Goal: Complete application form

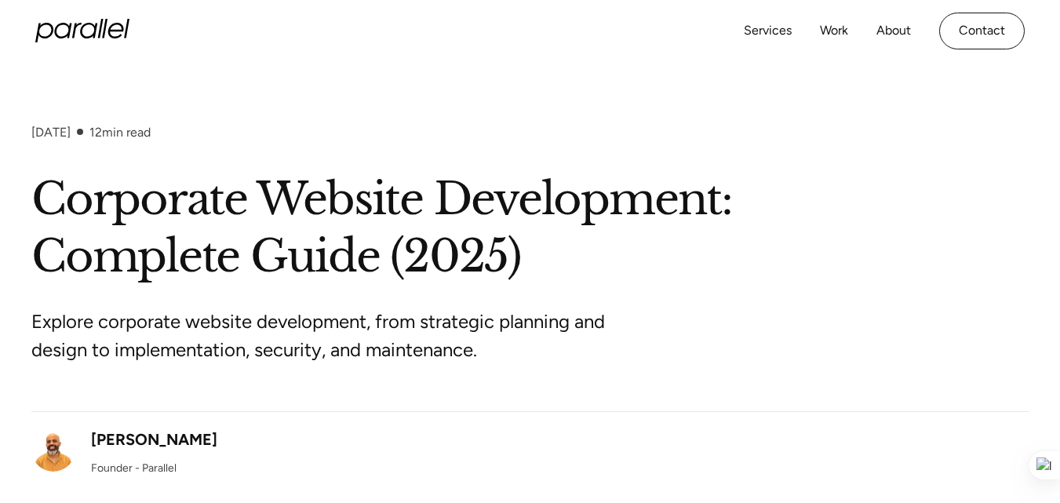
click at [86, 31] on icon "home" at bounding box center [82, 31] width 94 height 24
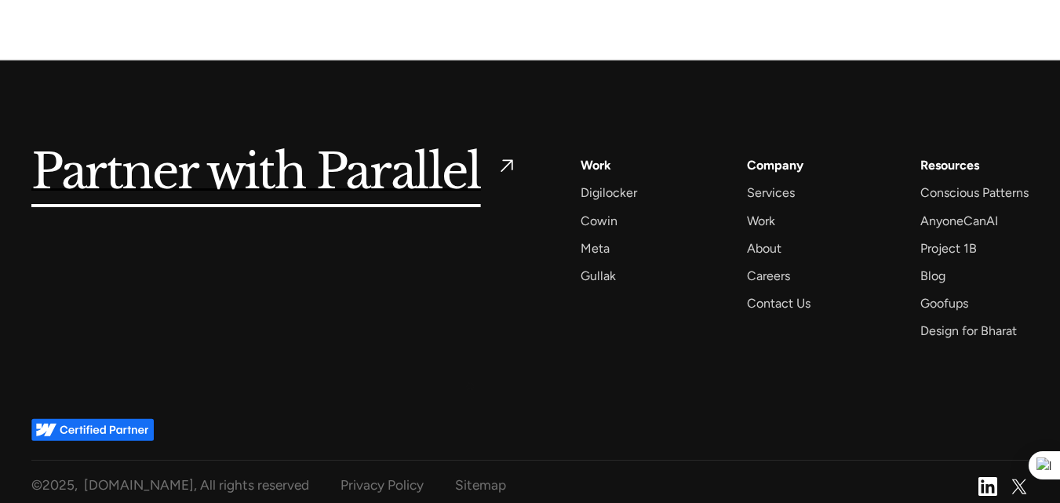
scroll to position [6074, 0]
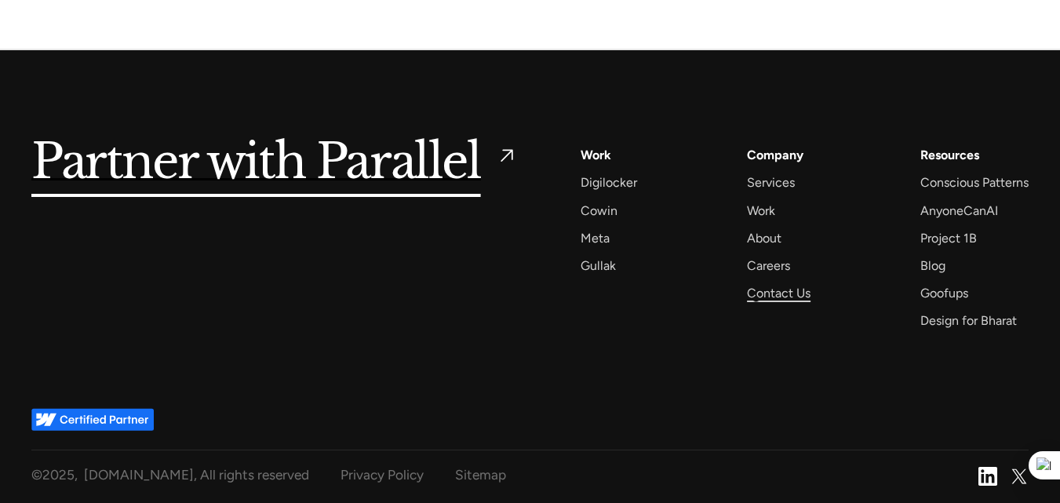
click at [761, 297] on div "Contact Us" at bounding box center [779, 292] width 64 height 21
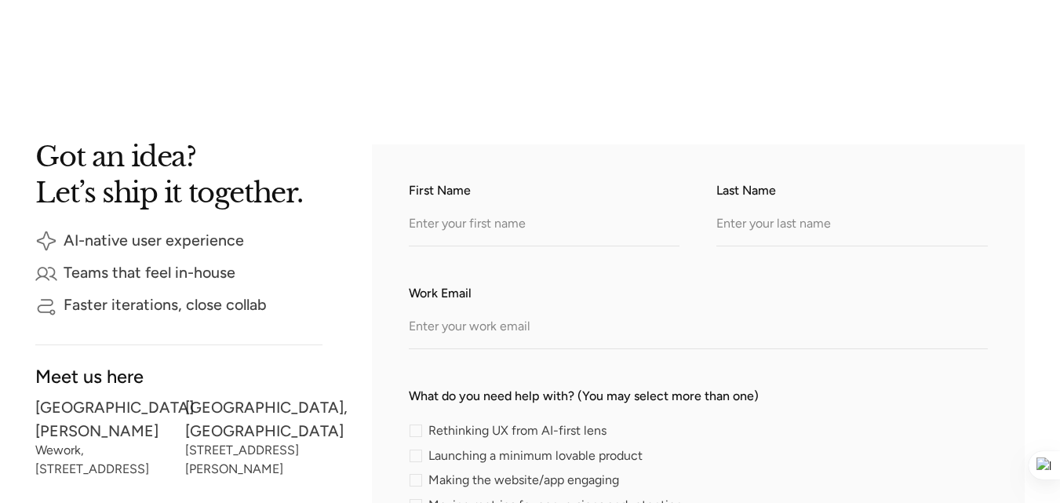
type input "[PERSON_NAME]"
click at [741, 244] on input "Last Name" at bounding box center [851, 224] width 271 height 43
type input "bhagat"
click at [525, 343] on input "Work Email" at bounding box center [698, 327] width 579 height 43
type input "[PERSON_NAME][EMAIL_ADDRESS][DOMAIN_NAME]"
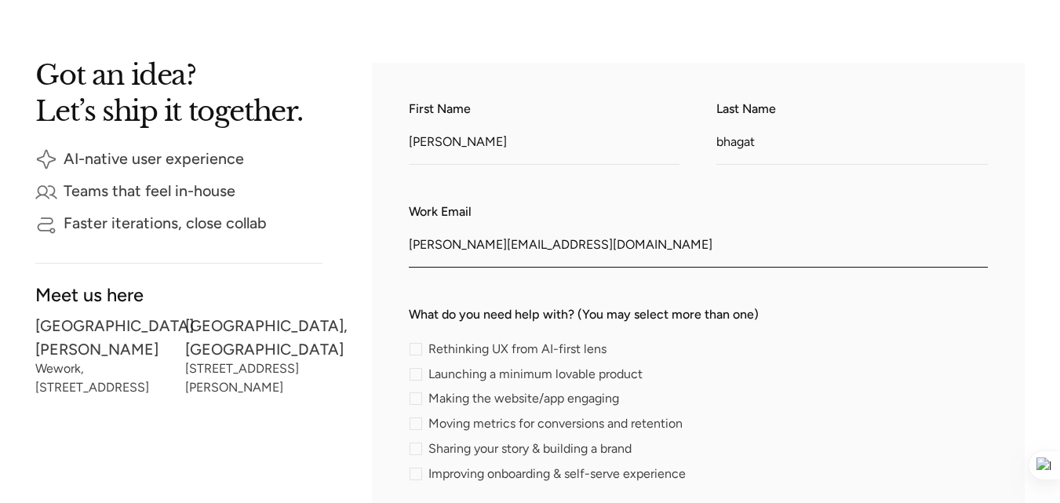
scroll to position [392, 0]
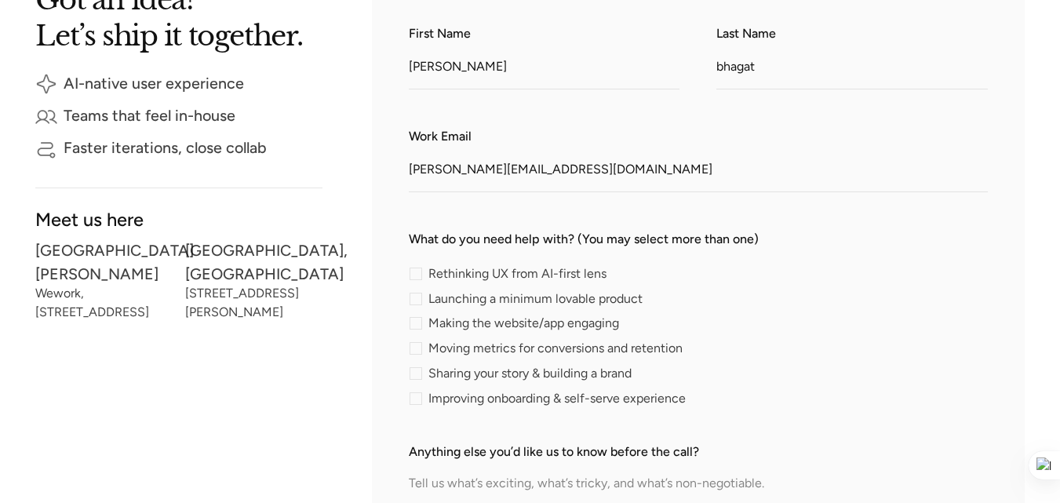
click at [442, 322] on span "Making the website/app engaging" at bounding box center [523, 323] width 191 height 9
click at [419, 322] on input "Making the website/app engaging" at bounding box center [414, 324] width 10 height 10
checkbox input "true"
click at [439, 371] on span "Sharing your story & building a brand" at bounding box center [529, 373] width 203 height 9
click at [419, 371] on input "Sharing your story & building a brand" at bounding box center [414, 374] width 10 height 10
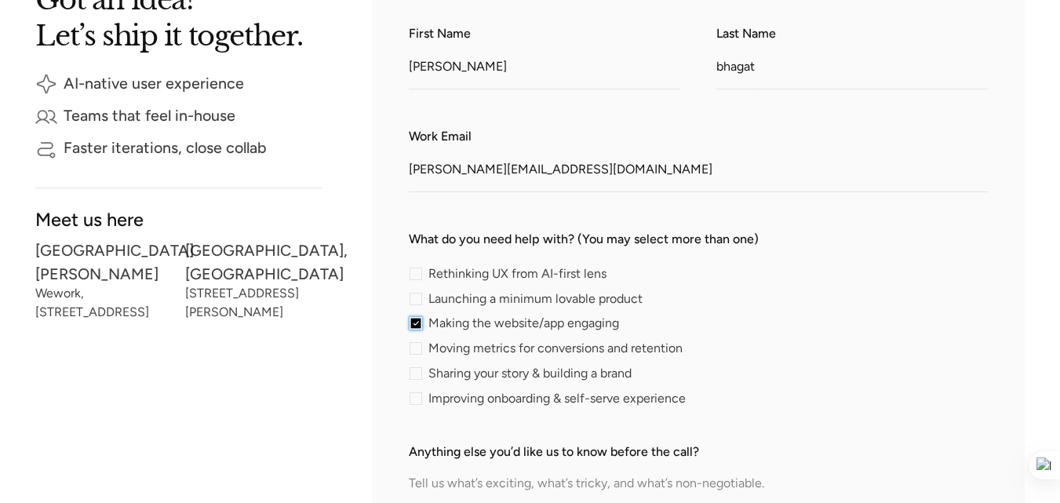
checkbox input "true"
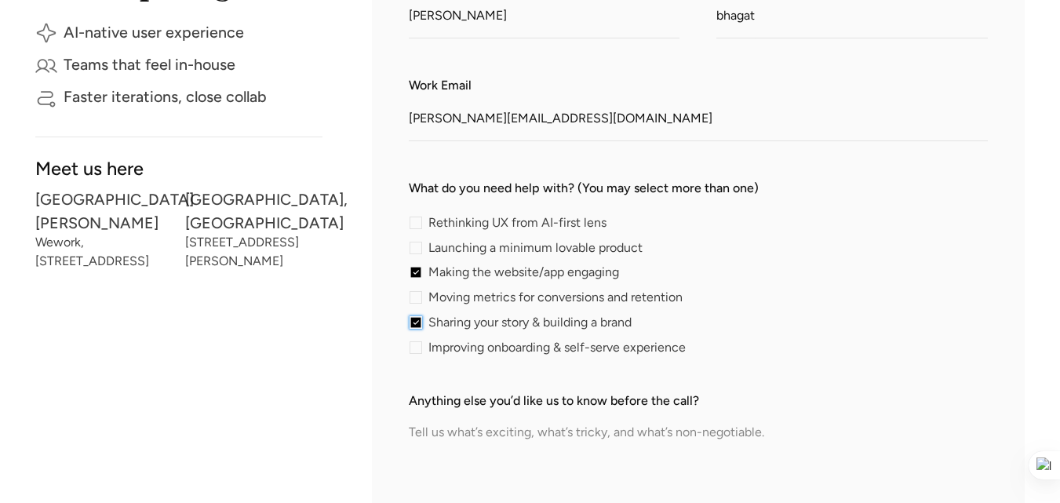
scroll to position [471, 0]
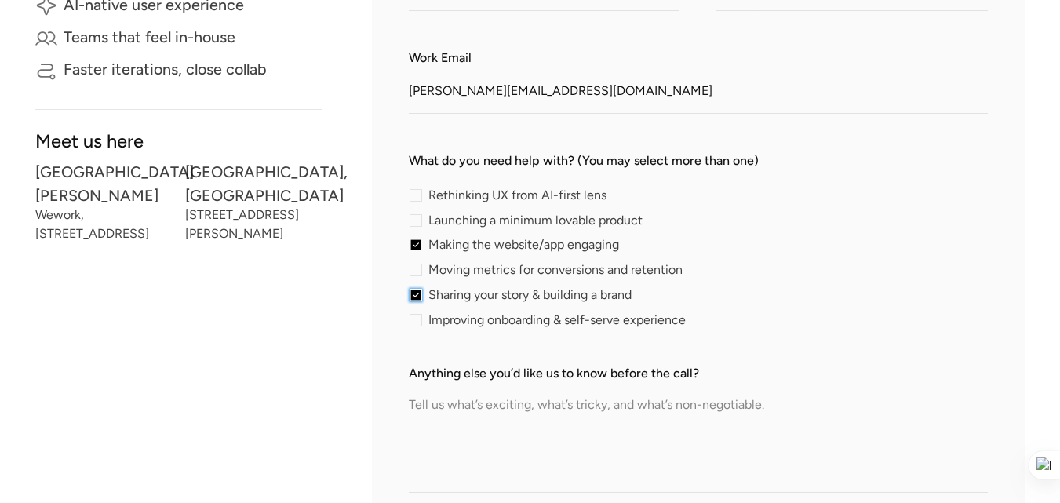
click at [470, 321] on span "Improving onboarding & self-serve experience" at bounding box center [556, 319] width 257 height 9
click at [419, 321] on input "Improving onboarding & self-serve experience" at bounding box center [414, 320] width 10 height 10
checkbox input "true"
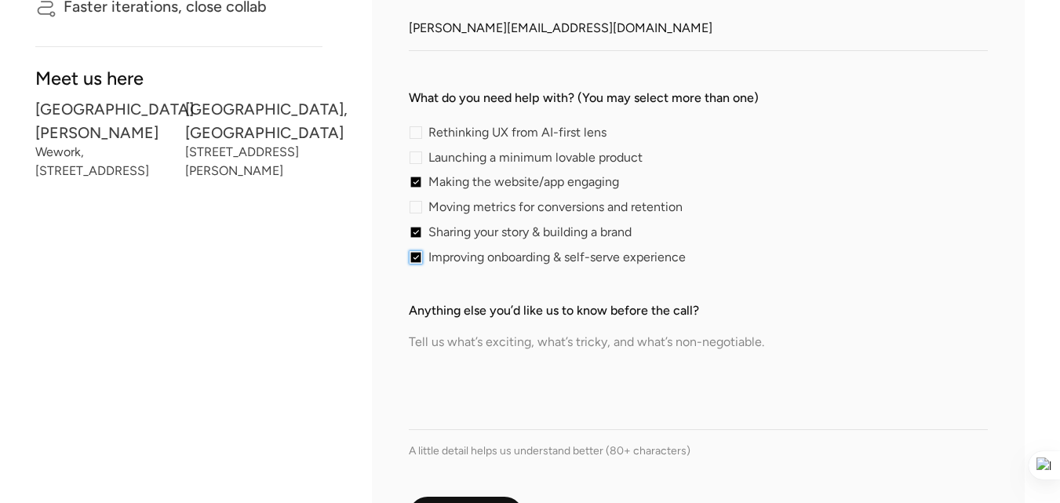
scroll to position [628, 0]
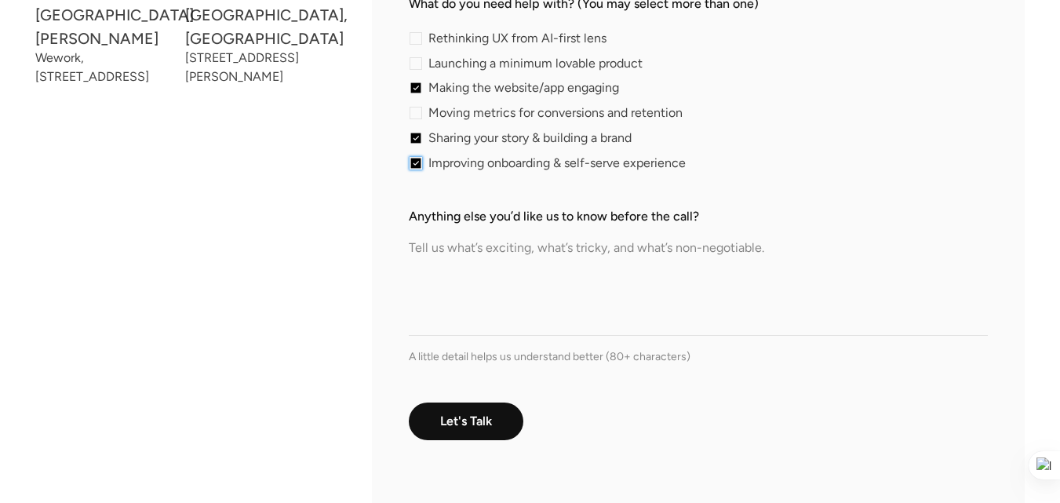
click at [507, 297] on textarea "Anything else you’d like us to know before the call?" at bounding box center [698, 281] width 579 height 110
paste textarea "Hi, I'm [PERSON_NAME] from the "Outreach Monks" Link building team, a hub for S…"
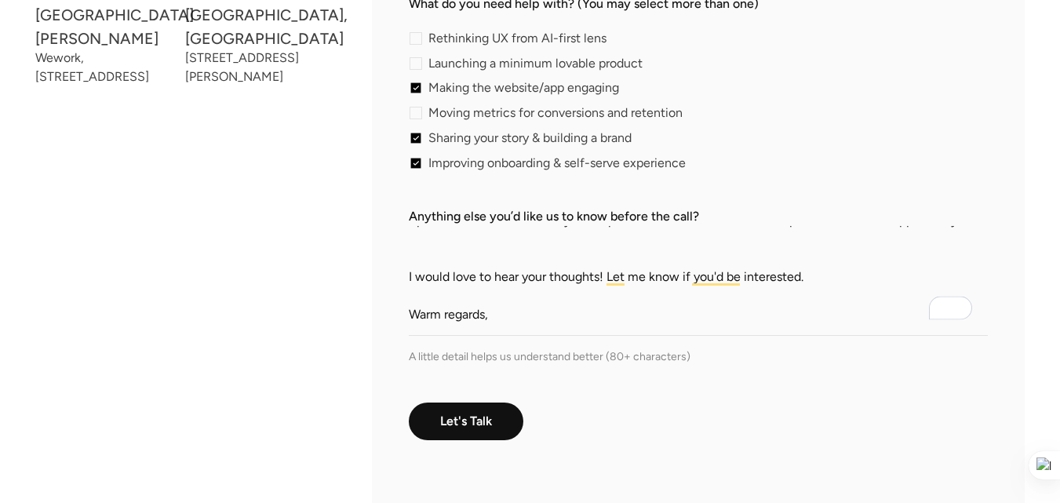
scroll to position [0, 0]
type textarea "Hi, I'm [PERSON_NAME] from the "Outreach Monks" Link building team, a hub for S…"
click at [463, 410] on input "Let's Talk" at bounding box center [467, 422] width 116 height 39
type input "Please wait..."
